Goal: Transaction & Acquisition: Purchase product/service

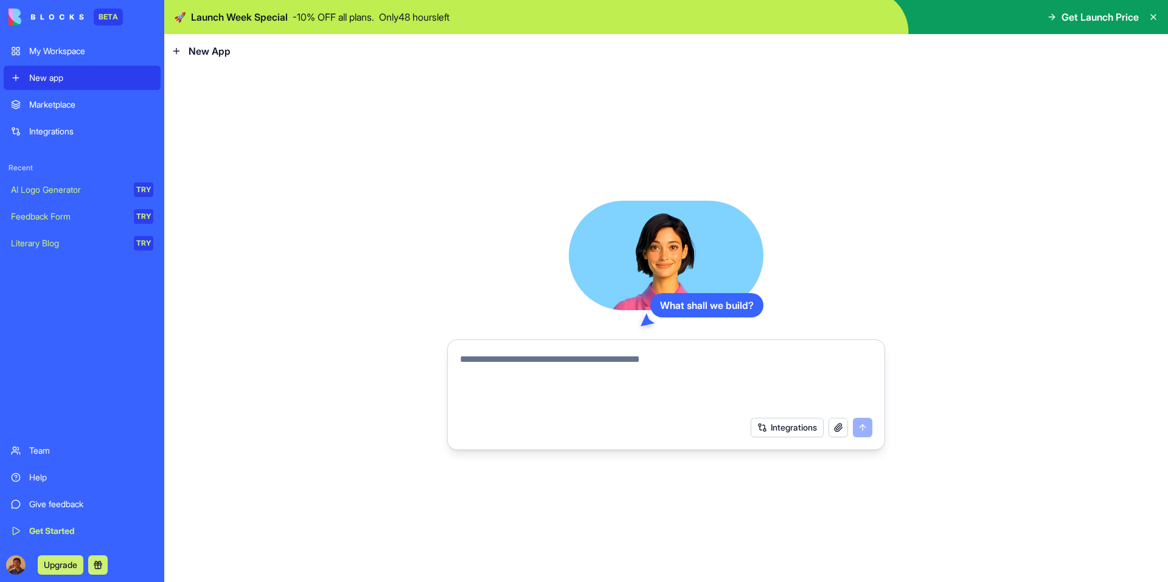
click at [54, 567] on button "Upgrade" at bounding box center [61, 565] width 46 height 19
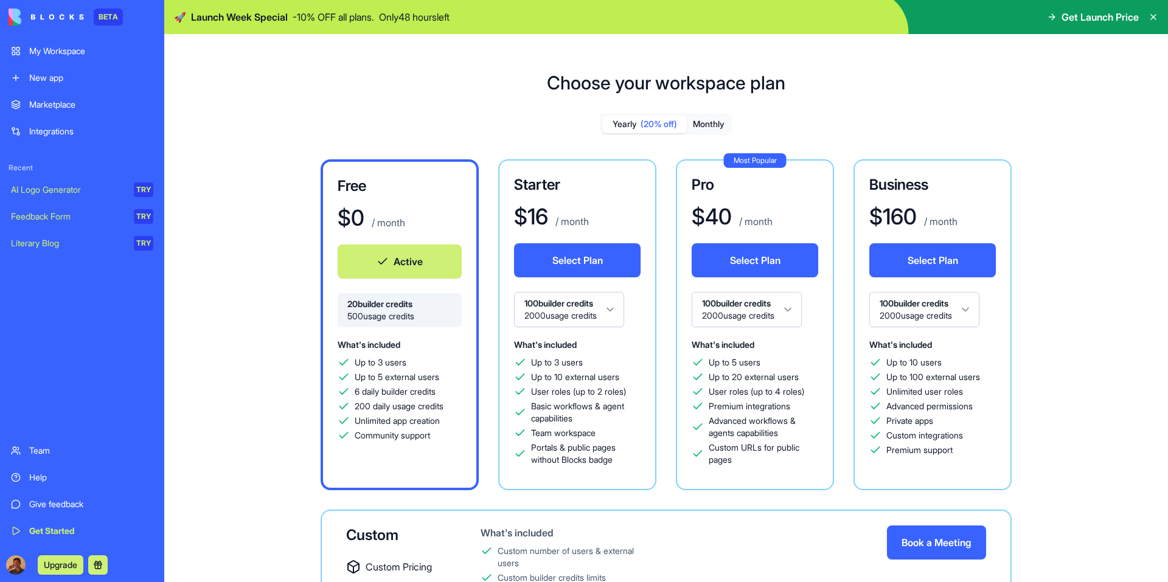
scroll to position [96, 0]
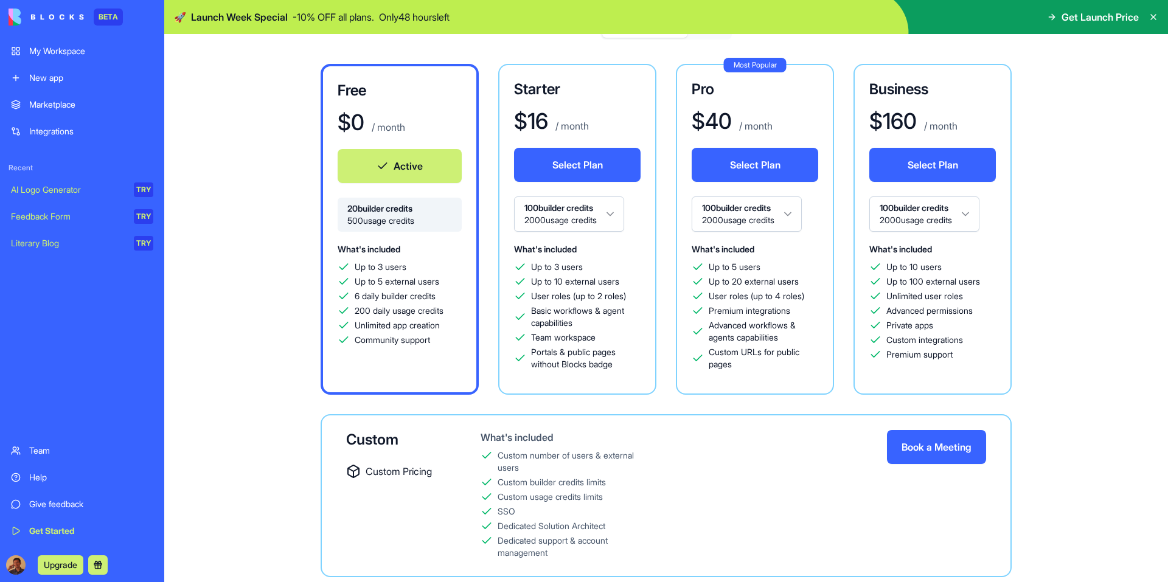
click at [1052, 15] on icon at bounding box center [1053, 16] width 3 height 5
click at [248, 10] on span "Launch Week Special" at bounding box center [239, 17] width 97 height 15
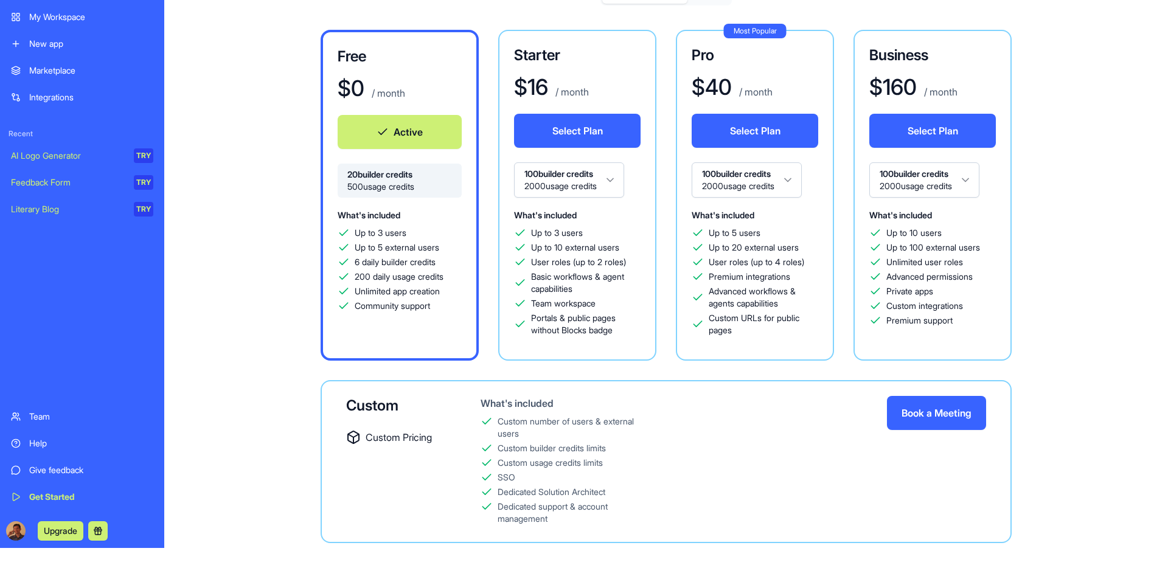
scroll to position [0, 0]
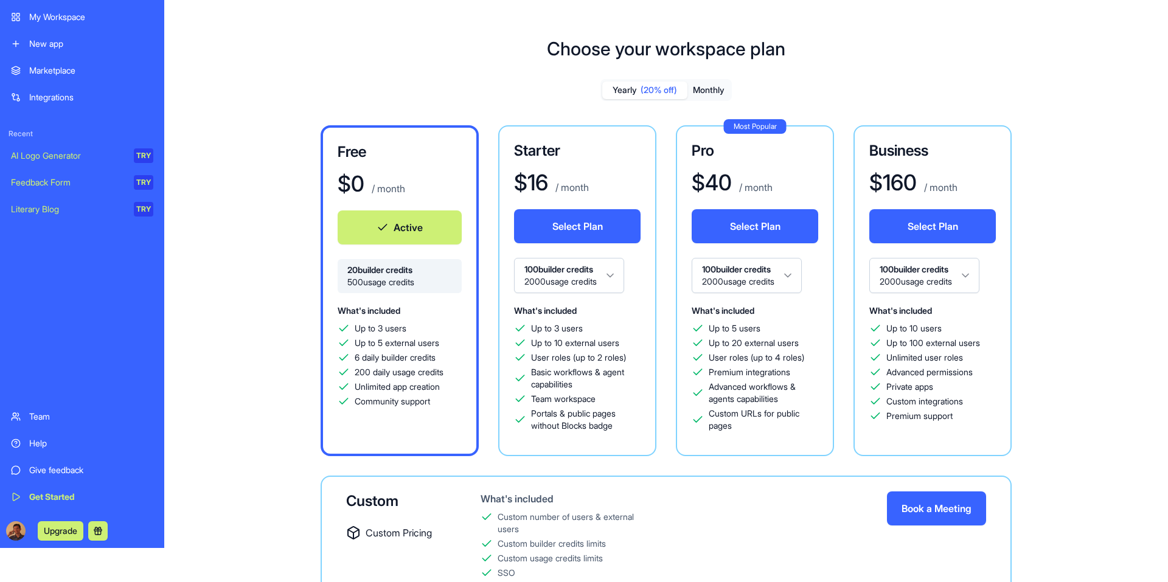
click at [705, 86] on button "Monthly" at bounding box center [709, 91] width 43 height 18
click at [642, 88] on span "(20% off)" at bounding box center [659, 90] width 37 height 12
click at [704, 93] on button "Monthly" at bounding box center [709, 91] width 43 height 18
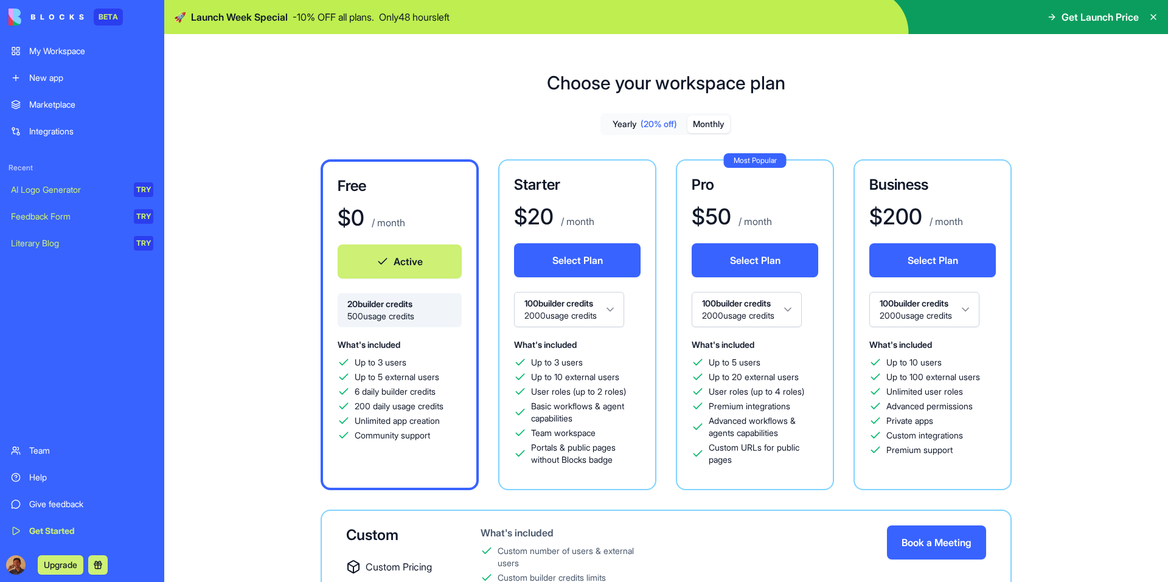
click at [1153, 16] on icon at bounding box center [1153, 17] width 5 height 5
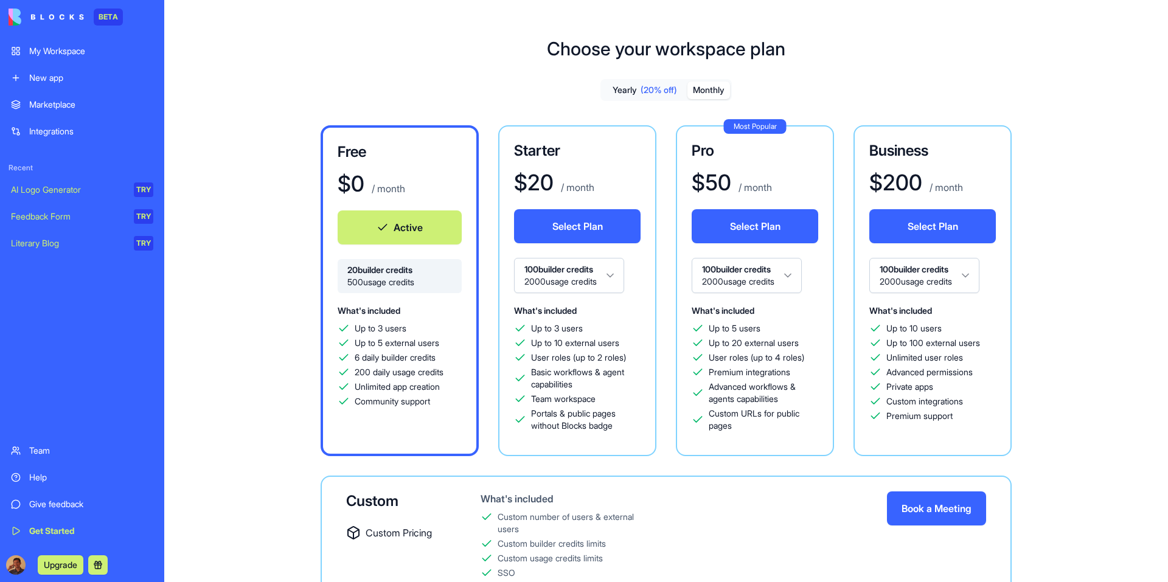
click at [106, 14] on div "BETA" at bounding box center [108, 17] width 29 height 17
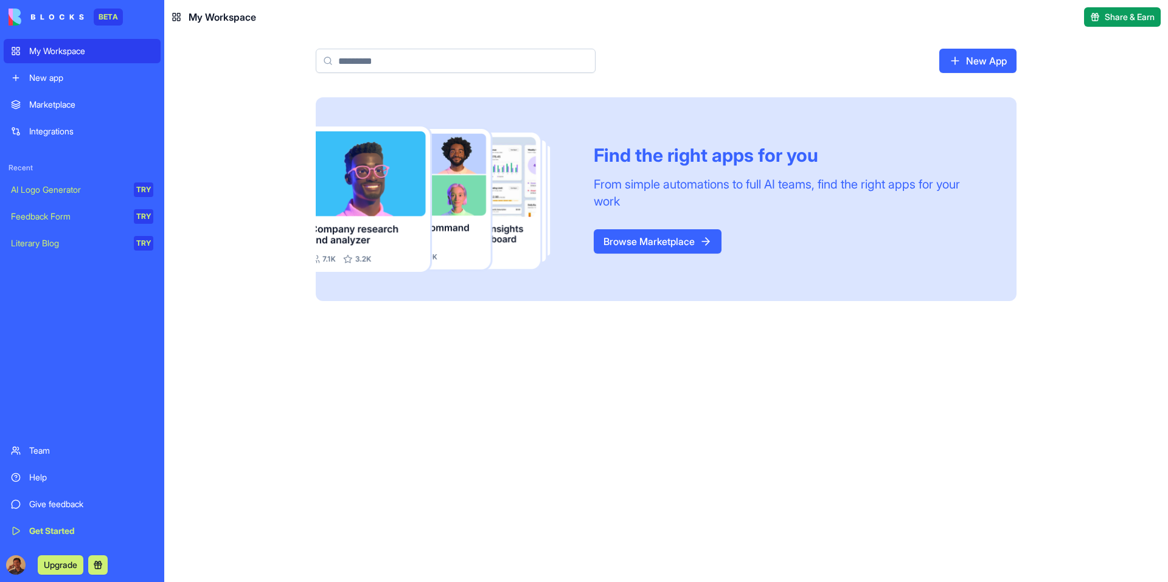
click at [1131, 20] on span "Share & Earn" at bounding box center [1130, 17] width 50 height 12
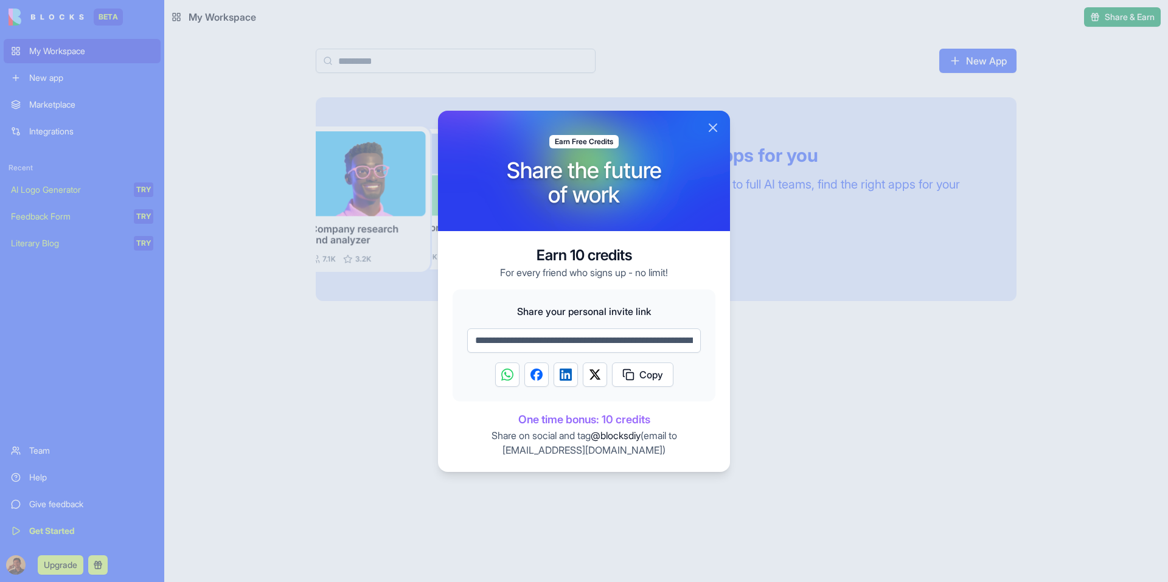
click at [711, 126] on button "Close" at bounding box center [713, 127] width 15 height 15
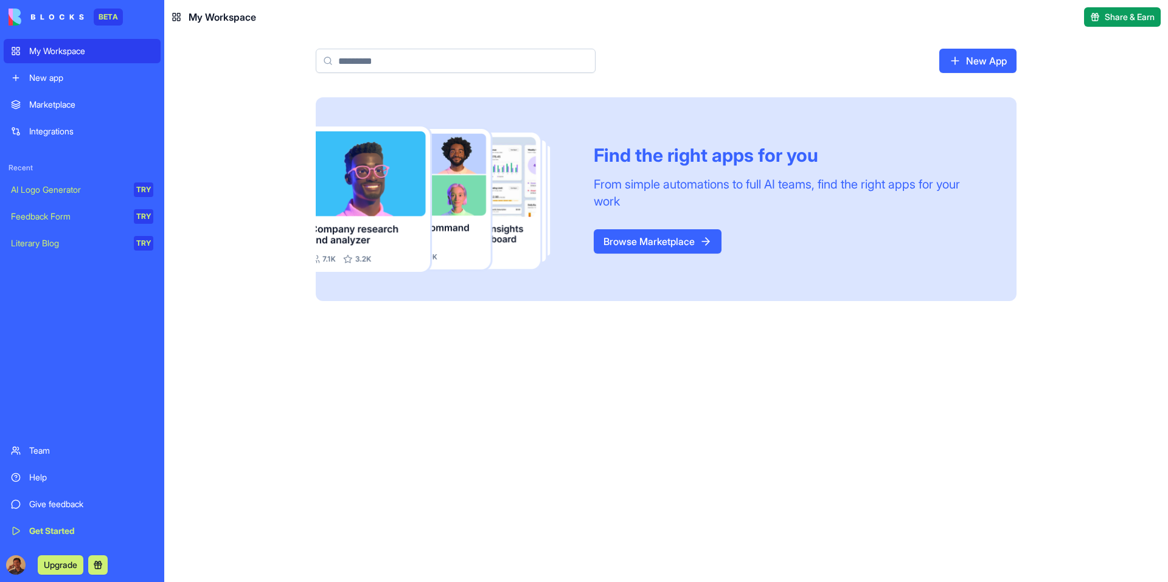
click at [82, 102] on div "Marketplace" at bounding box center [91, 105] width 124 height 12
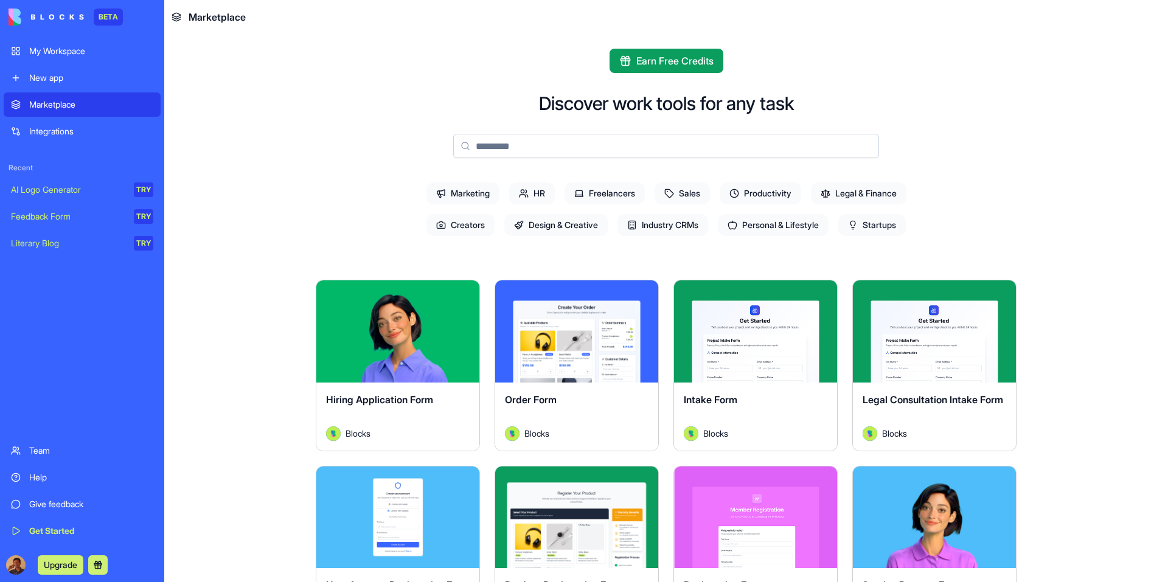
drag, startPoint x: 888, startPoint y: 1, endPoint x: 779, endPoint y: 2, distance: 109.0
click at [779, 2] on header "Marketplace" at bounding box center [666, 17] width 1004 height 34
